Goal: Obtain resource: Obtain resource

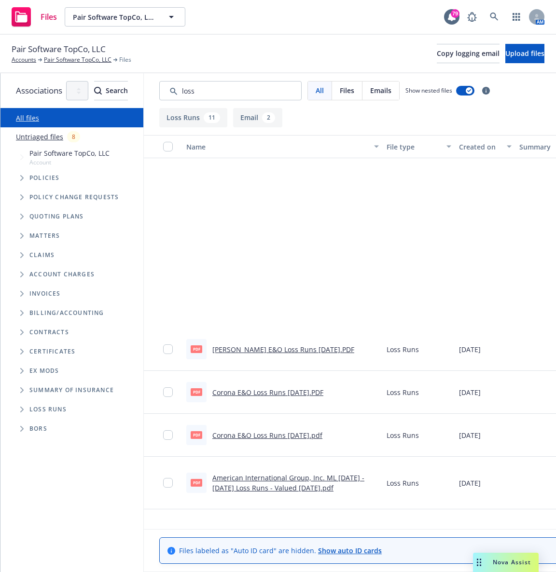
scroll to position [235, 0]
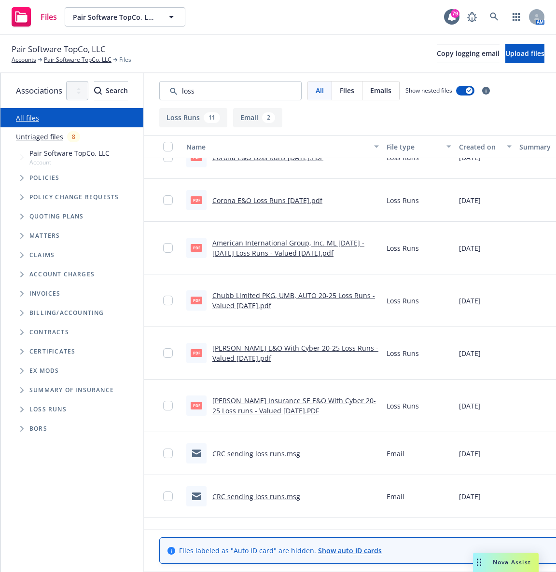
click at [331, 50] on div "Pair Software TopCo, LLC Accounts Pair Software TopCo, LLC Files Copy logging e…" at bounding box center [278, 53] width 533 height 21
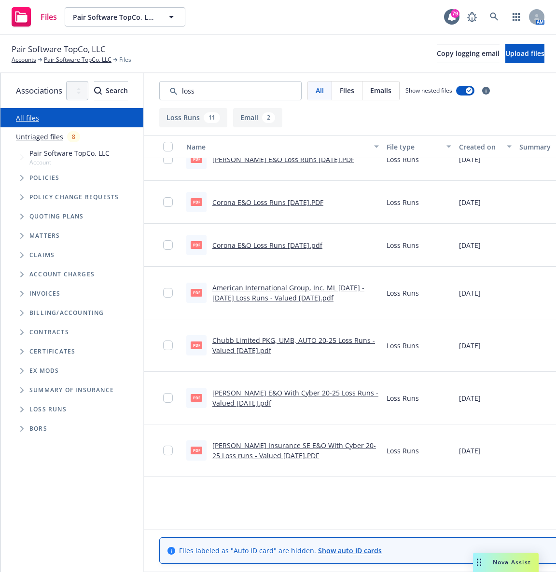
scroll to position [0, 0]
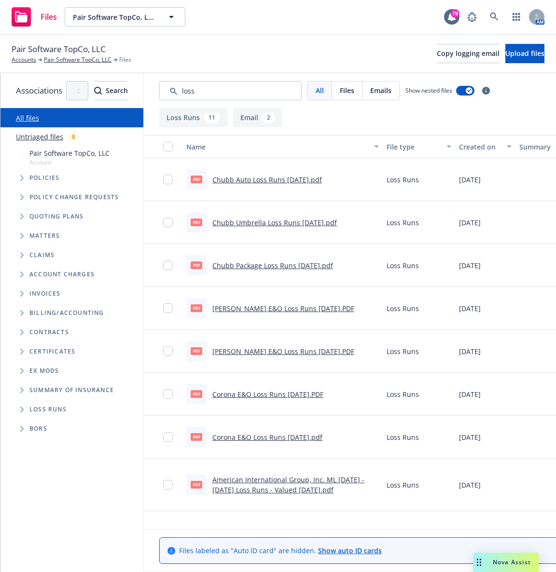
click at [297, 38] on div "Pair Software TopCo, LLC Accounts Pair Software TopCo, LLC Files Copy logging e…" at bounding box center [278, 54] width 556 height 39
click at [24, 181] on span "Tree Example" at bounding box center [21, 177] width 15 height 15
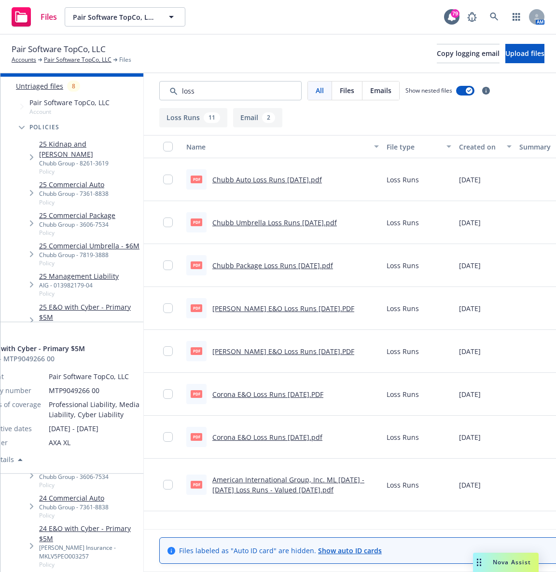
scroll to position [51, 0]
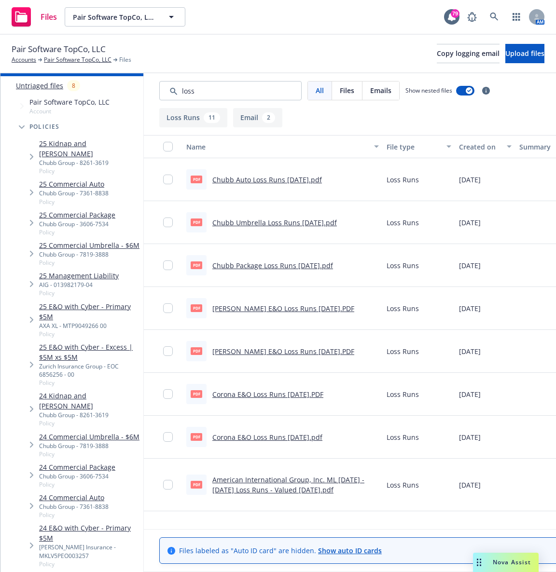
click at [104, 523] on link "24 E&O with Cyber - Primary $5M" at bounding box center [89, 533] width 100 height 20
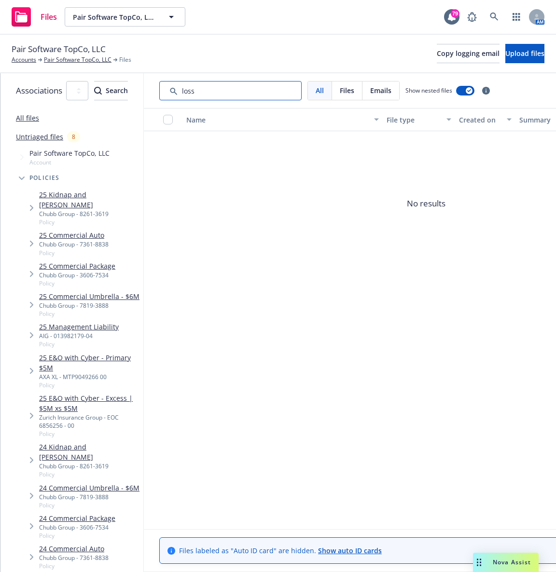
click at [269, 94] on input "Search by keyword..." at bounding box center [230, 90] width 142 height 19
type input "l"
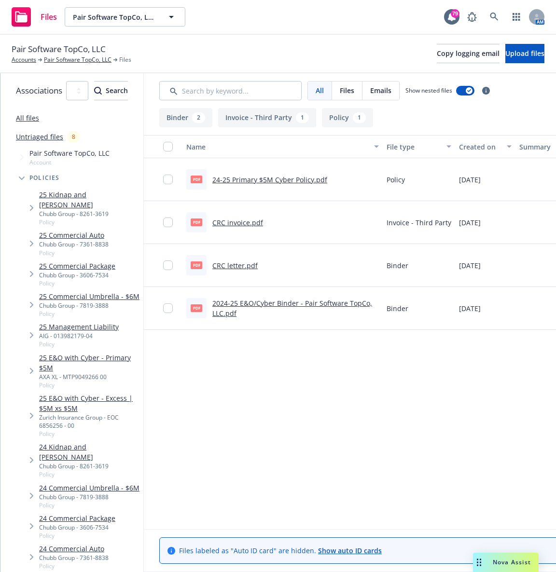
click at [297, 62] on div "Pair Software TopCo, LLC Accounts Pair Software TopCo, LLC Files Copy logging e…" at bounding box center [278, 53] width 533 height 21
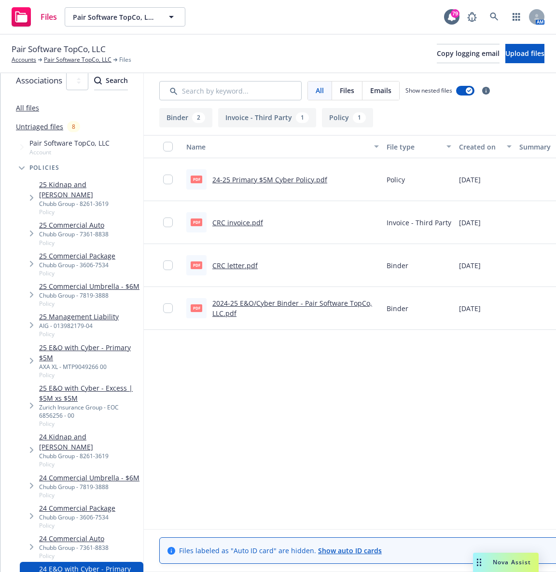
scroll to position [11, 0]
click at [355, 434] on div "Name File type Created on Summary Linked associations pdf 24-25 Primary $5M Cyb…" at bounding box center [426, 326] width 564 height 383
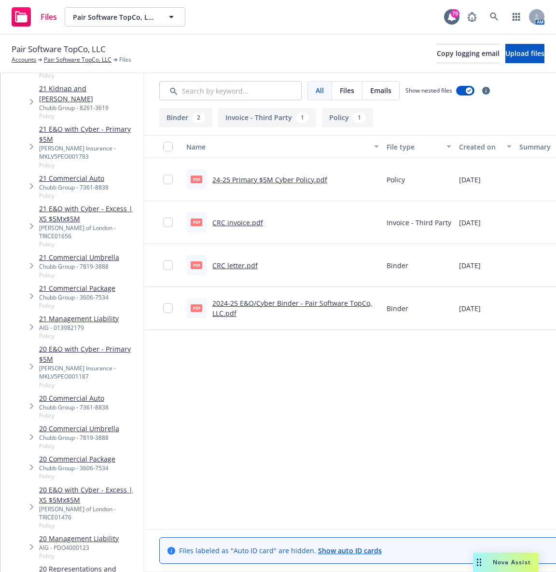
scroll to position [1137, 0]
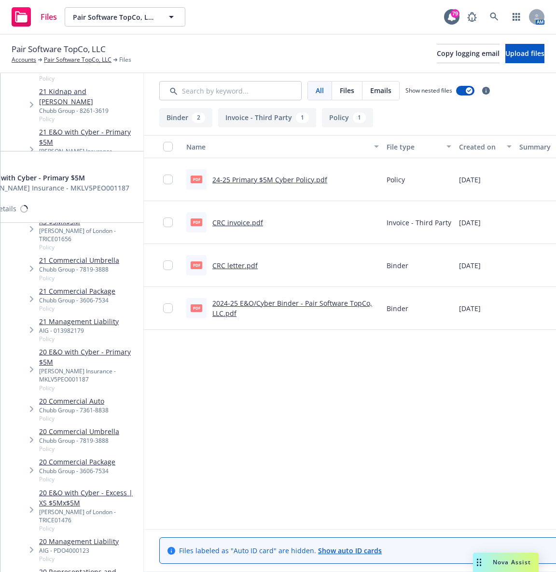
click at [82, 347] on link "20 E&O with Cyber - Primary $5M" at bounding box center [89, 357] width 100 height 20
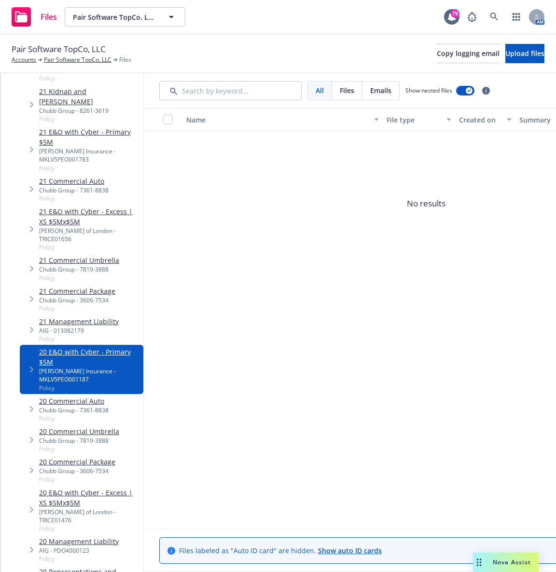
click at [243, 66] on div "Pair Software TopCo, LLC Accounts Pair Software TopCo, LLC Files Copy logging e…" at bounding box center [278, 54] width 556 height 39
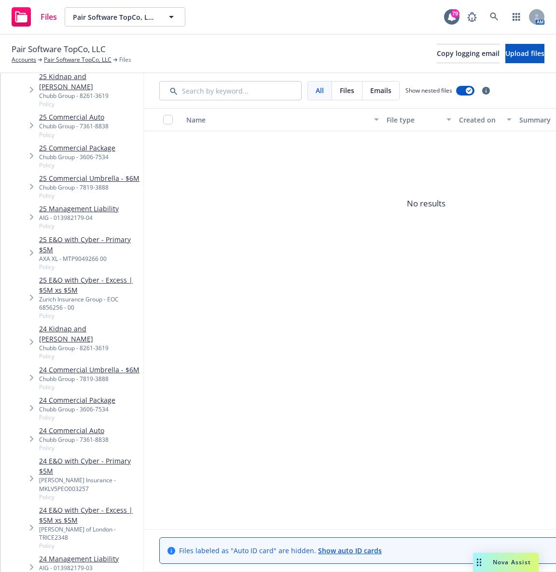
scroll to position [119, 0]
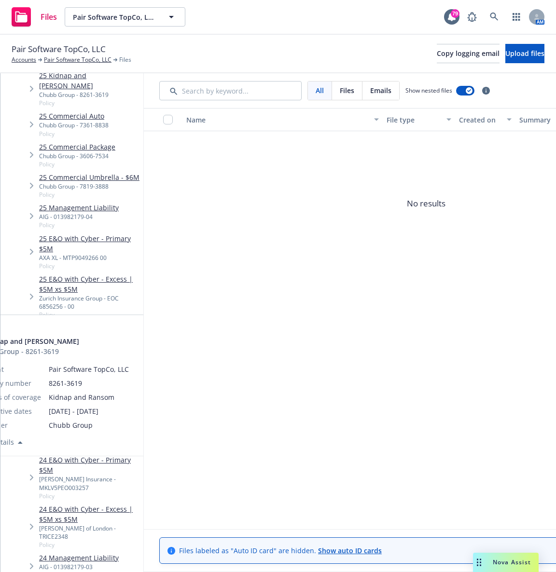
click at [90, 323] on link "24 Kidnap and [PERSON_NAME]" at bounding box center [89, 333] width 100 height 20
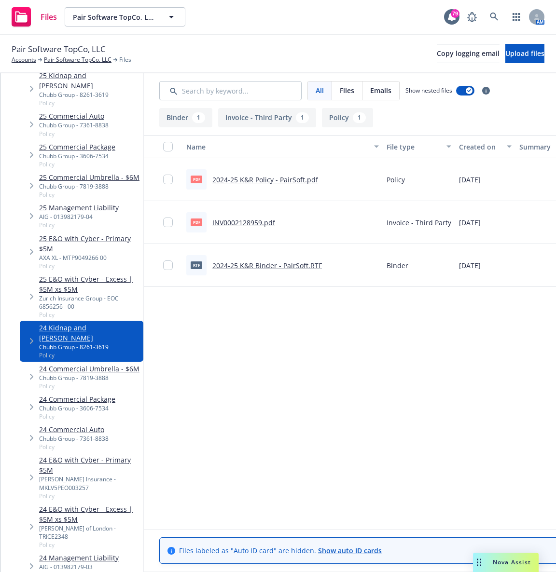
click at [322, 266] on link "2024-25 K&R Binder - PairSoft.RTF" at bounding box center [267, 265] width 110 height 9
